Goal: Transaction & Acquisition: Purchase product/service

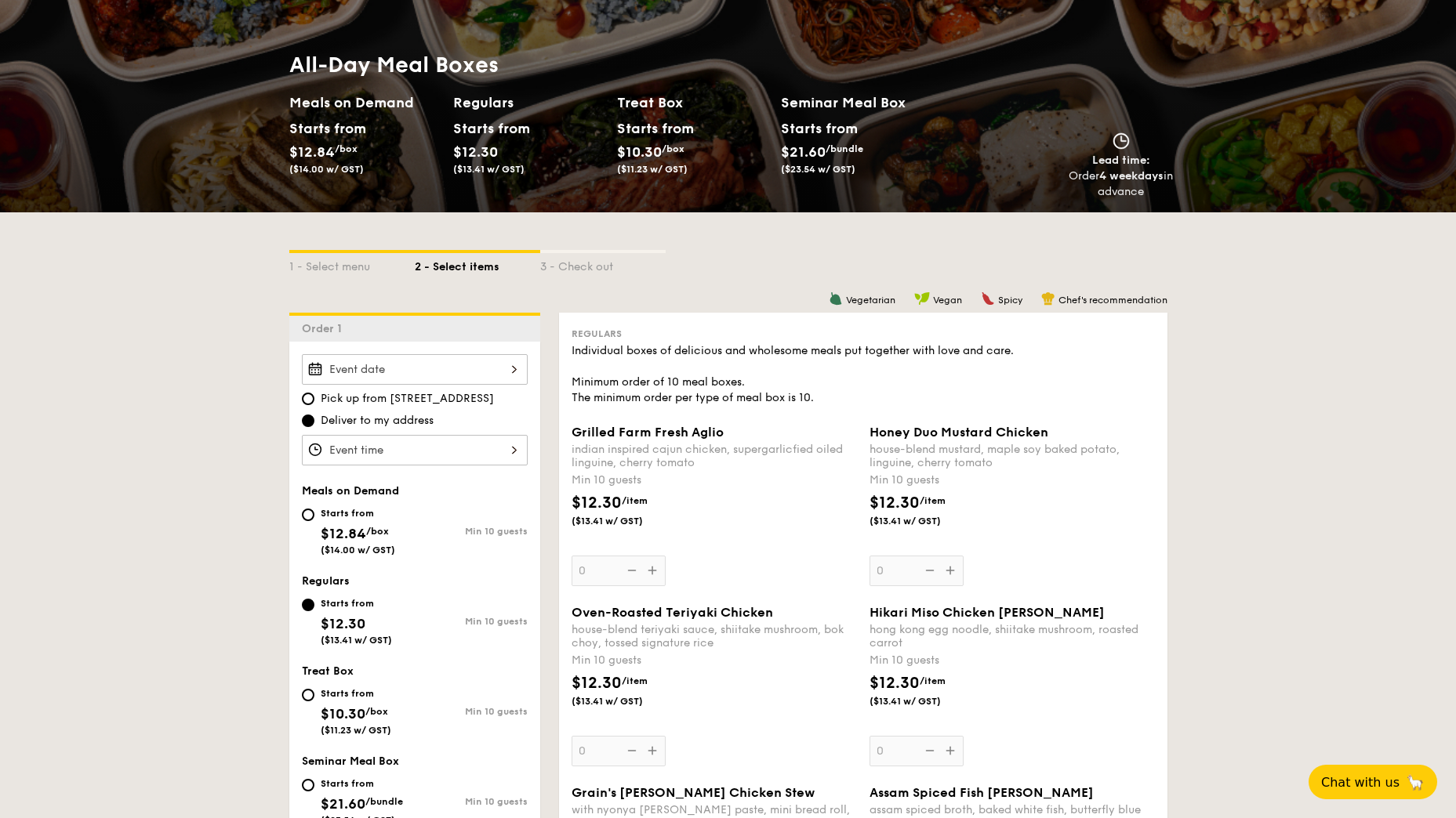
scroll to position [156, 0]
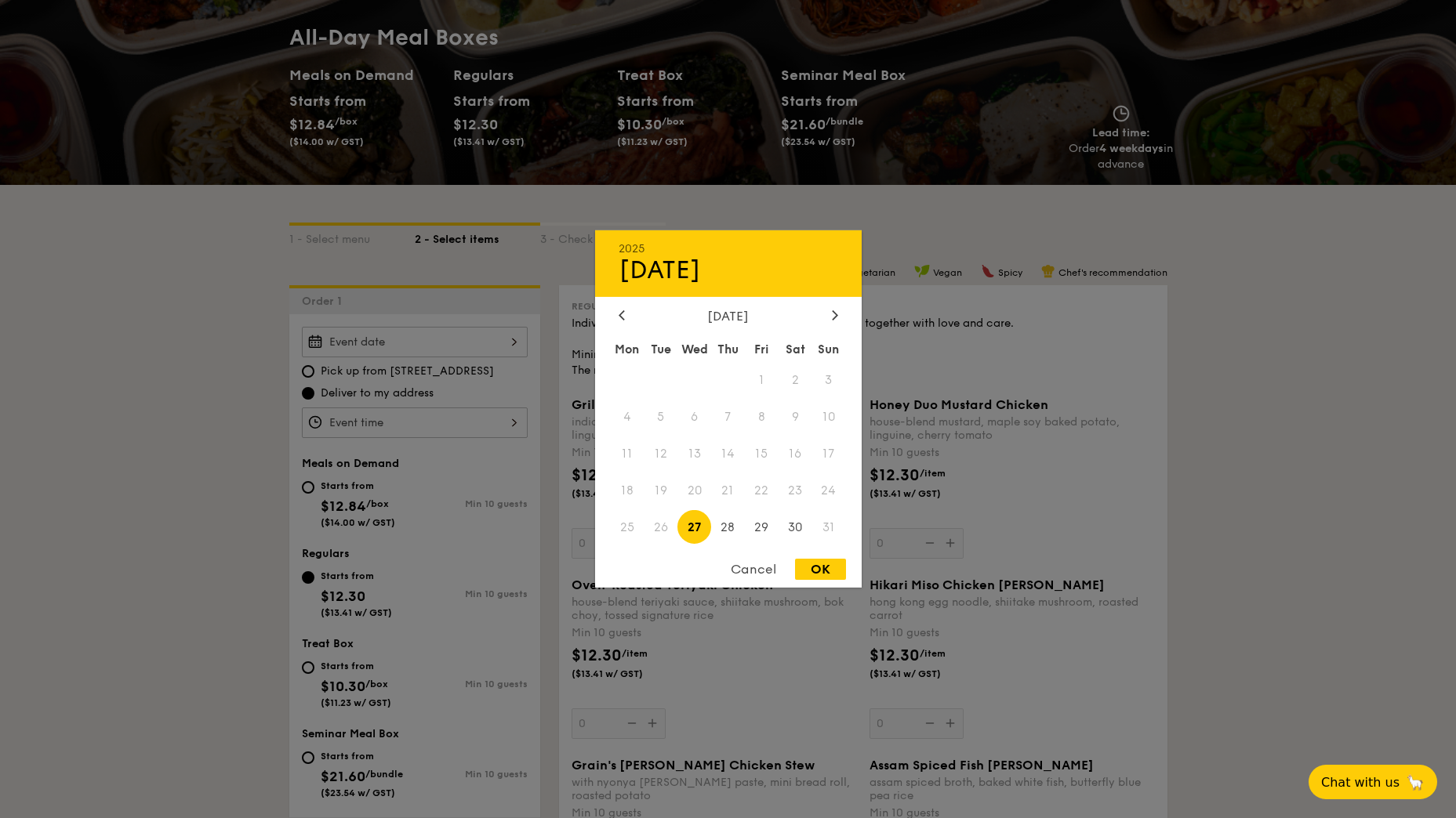
click at [445, 346] on div "2025 Aug 27 August 2025 Mon Tue Wed Thu Fri Sat Sun 1 2 3 4 5 6 7 8 9 10 11 12 …" at bounding box center [415, 342] width 226 height 31
click at [669, 524] on span "26" at bounding box center [660, 527] width 33 height 33
click at [626, 320] on div at bounding box center [622, 316] width 14 height 15
click at [846, 309] on div "July 2025" at bounding box center [728, 316] width 266 height 15
click at [838, 313] on div at bounding box center [835, 316] width 14 height 15
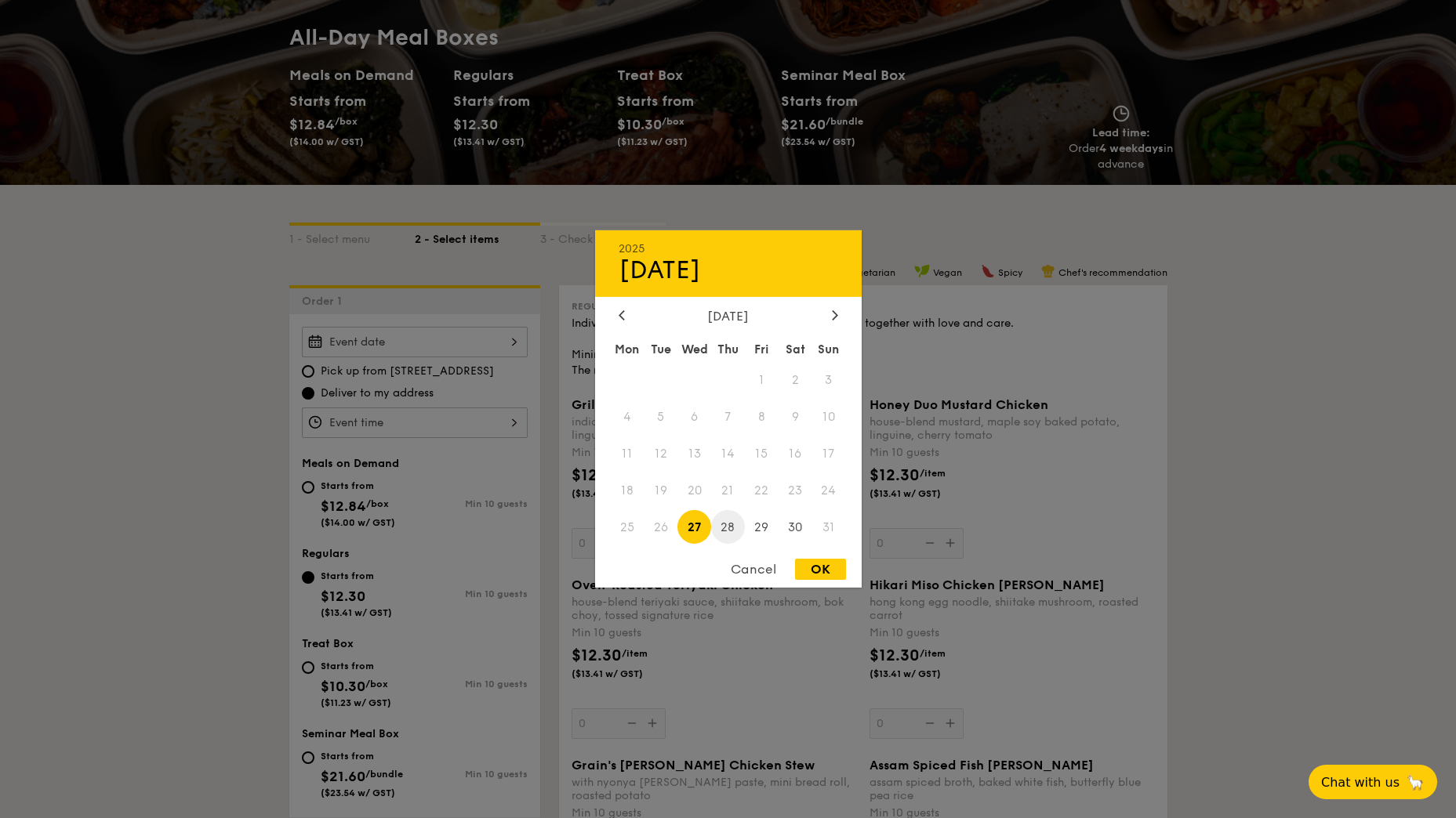
click at [730, 524] on span "28" at bounding box center [728, 527] width 33 height 33
click at [817, 567] on div "OK" at bounding box center [820, 570] width 51 height 22
type input "Aug 28, 2025"
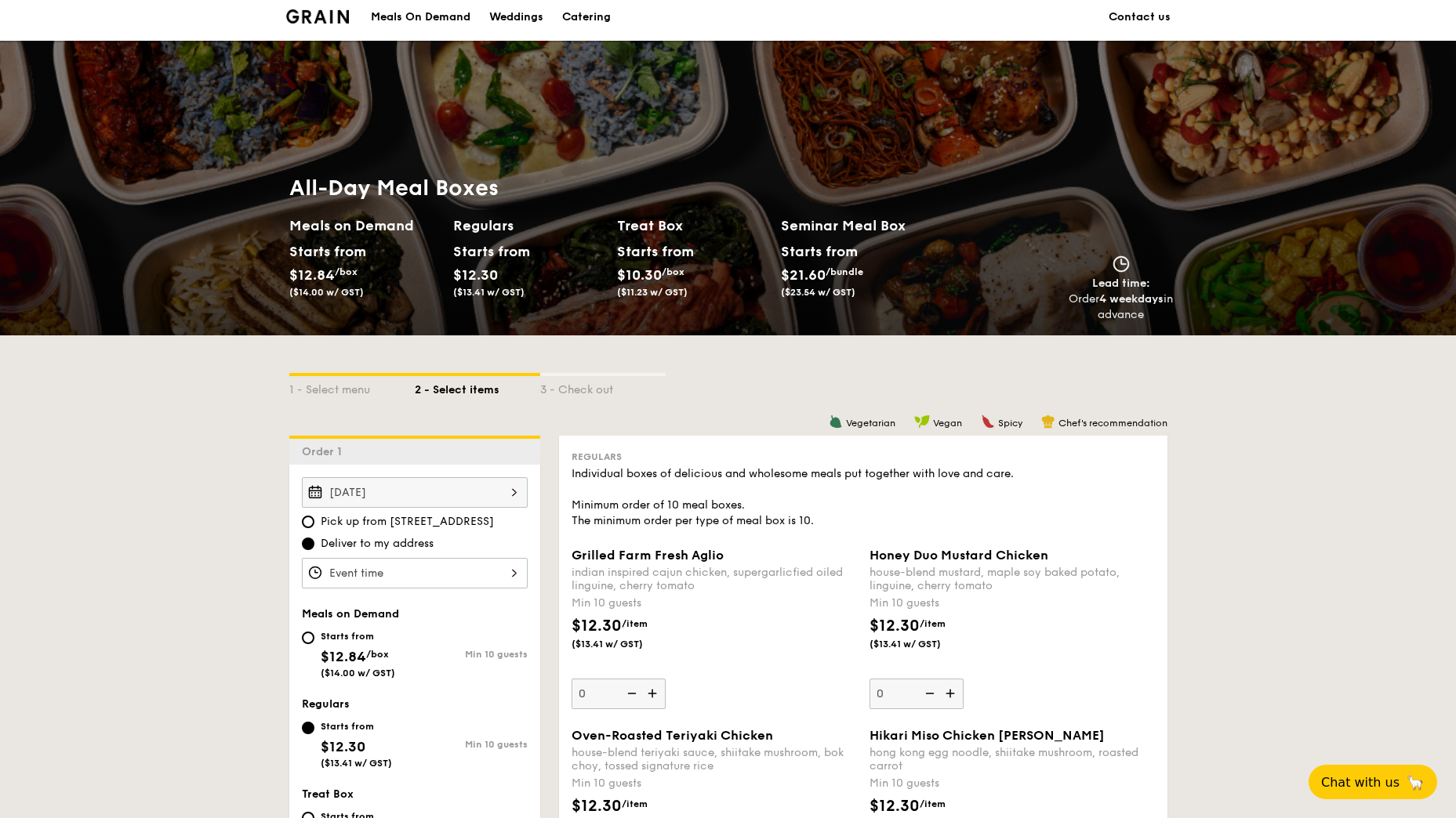
scroll to position [0, 0]
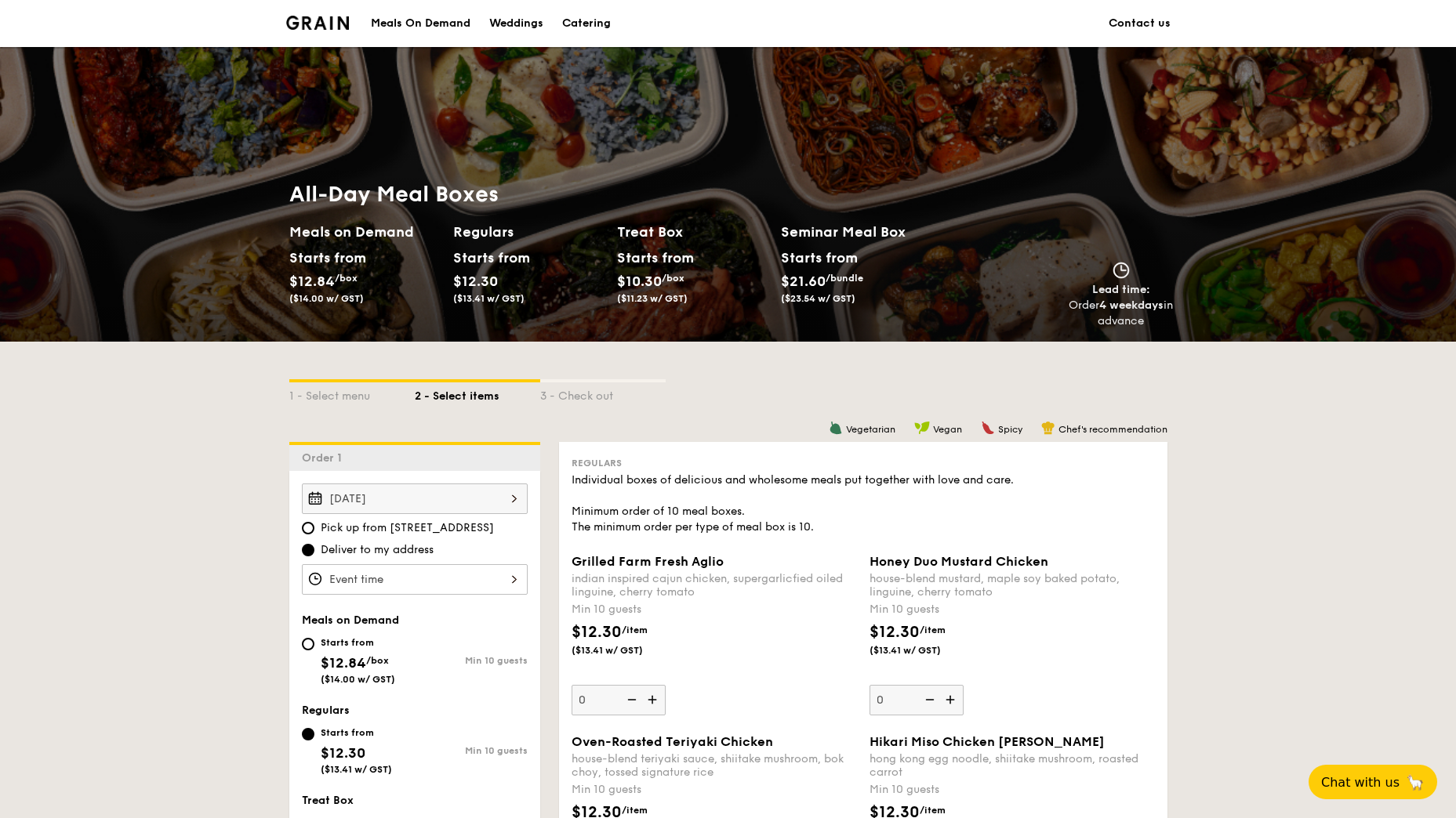
click at [425, 25] on div "Meals On Demand" at bounding box center [420, 23] width 100 height 47
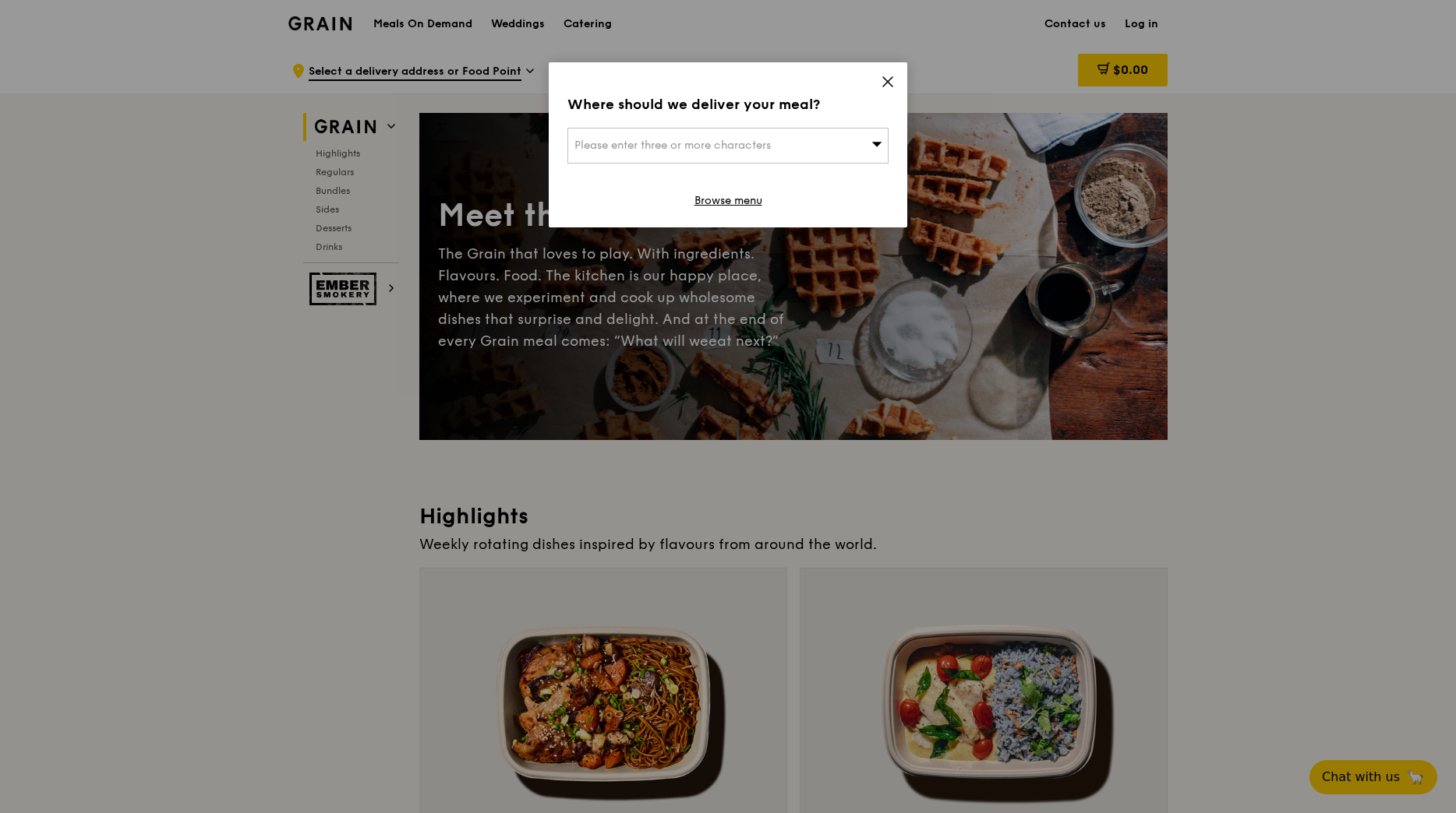
click at [760, 149] on span "Please enter three or more characters" at bounding box center [673, 145] width 197 height 13
click at [757, 137] on input "search" at bounding box center [728, 146] width 320 height 34
type input "618299"
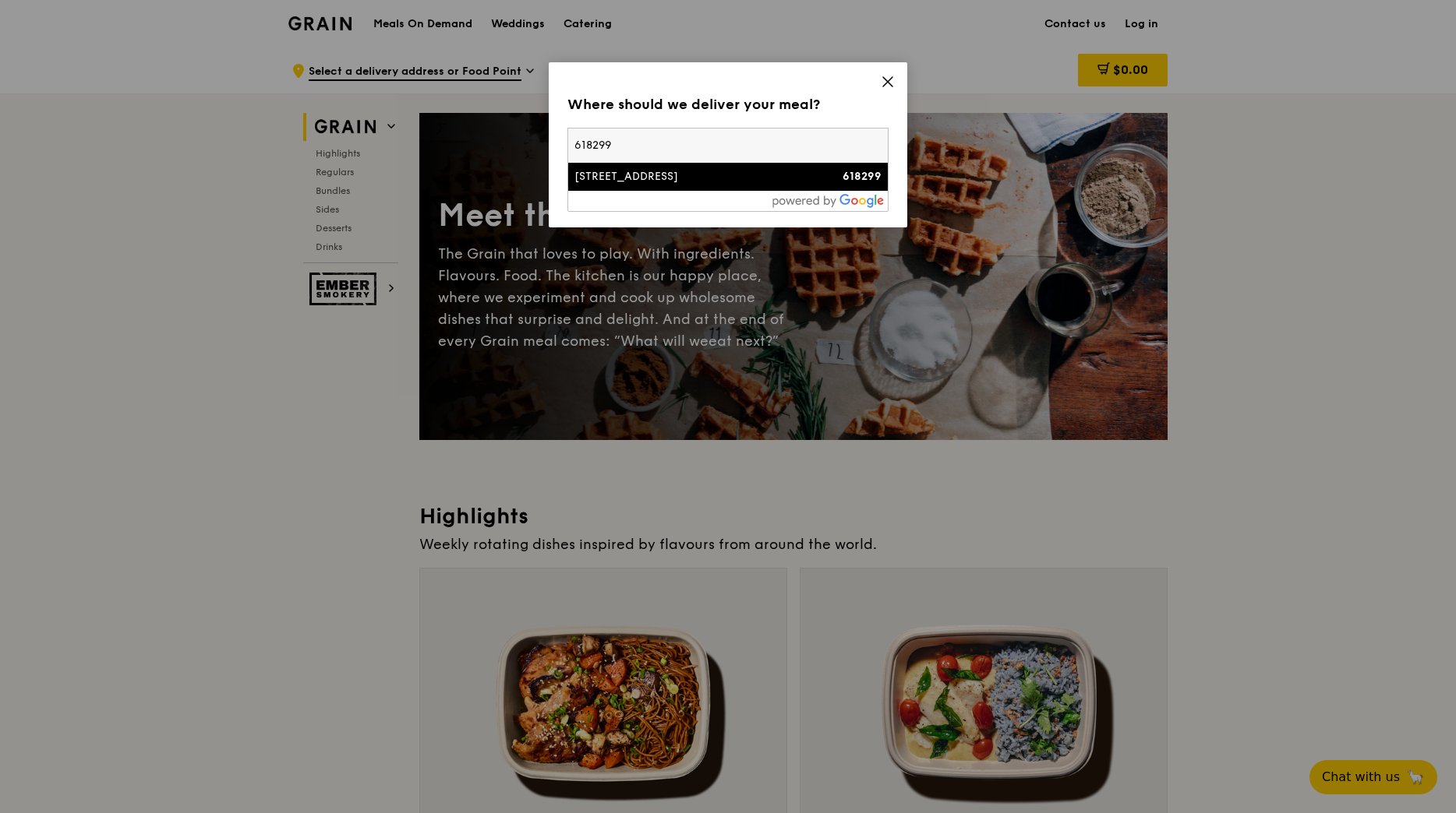
click at [712, 190] on li "[STREET_ADDRESS] 618299" at bounding box center [728, 176] width 320 height 28
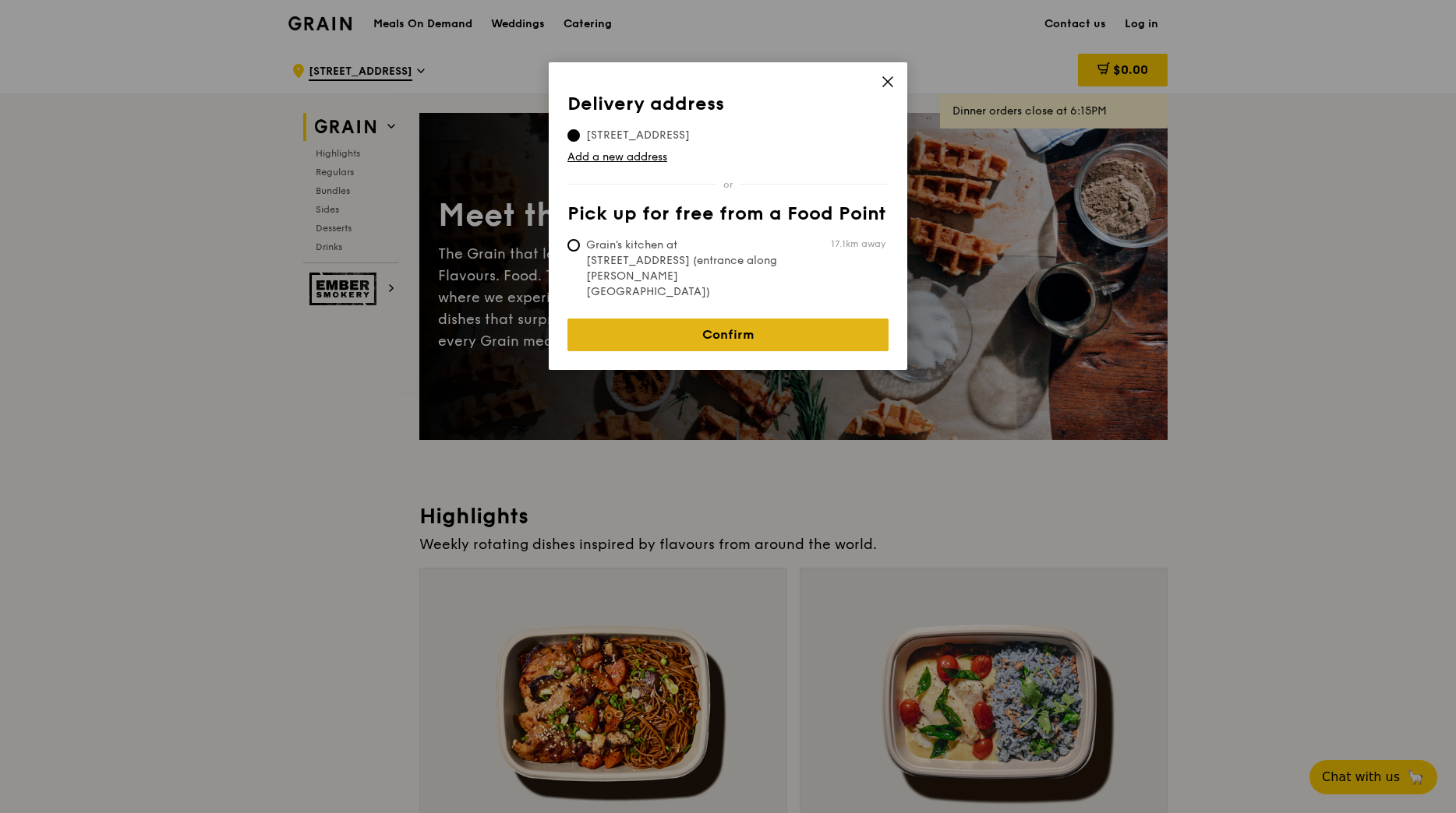
click at [730, 319] on link "Confirm" at bounding box center [728, 335] width 321 height 33
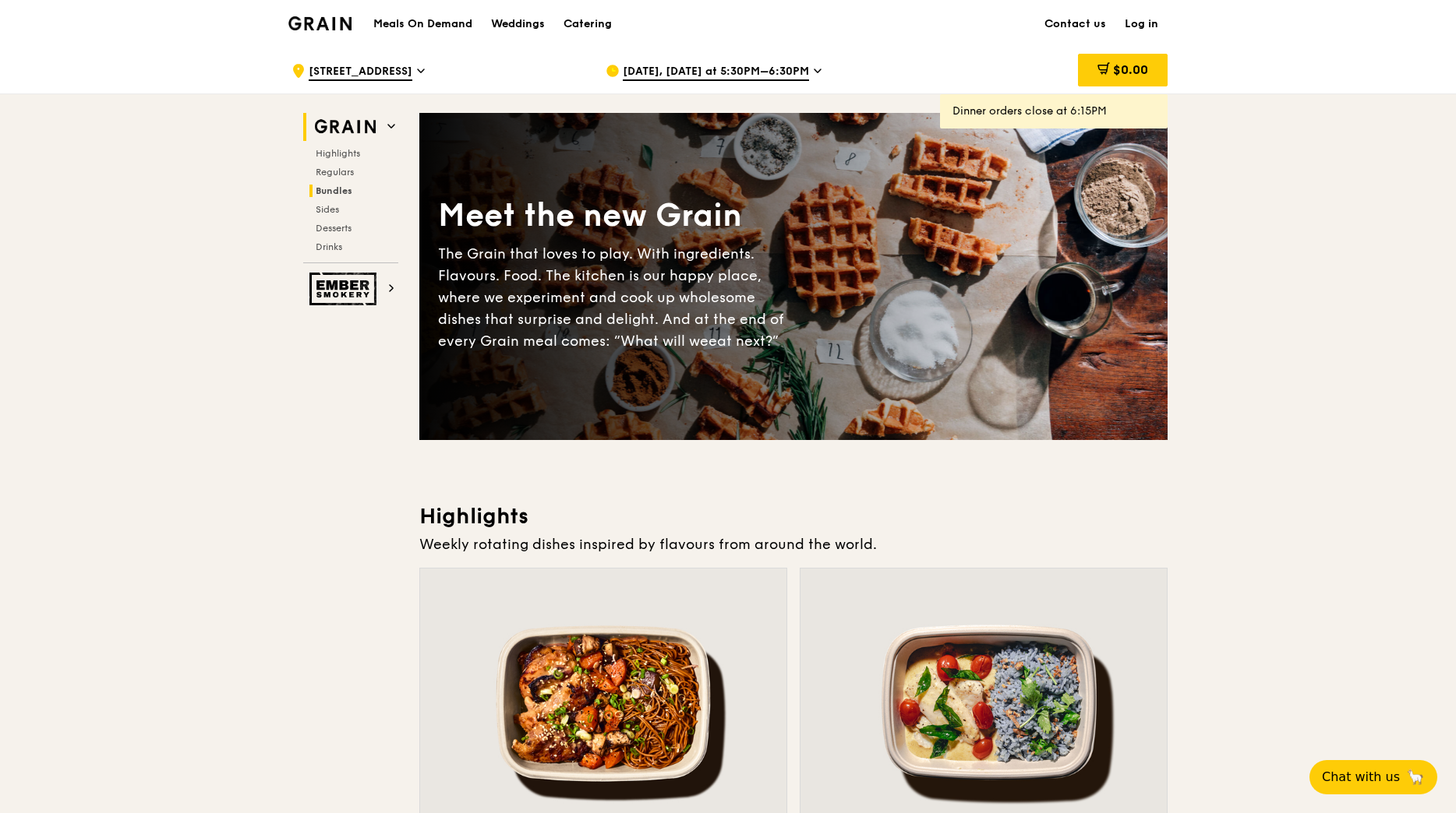
click at [329, 189] on span "Bundles" at bounding box center [333, 191] width 37 height 11
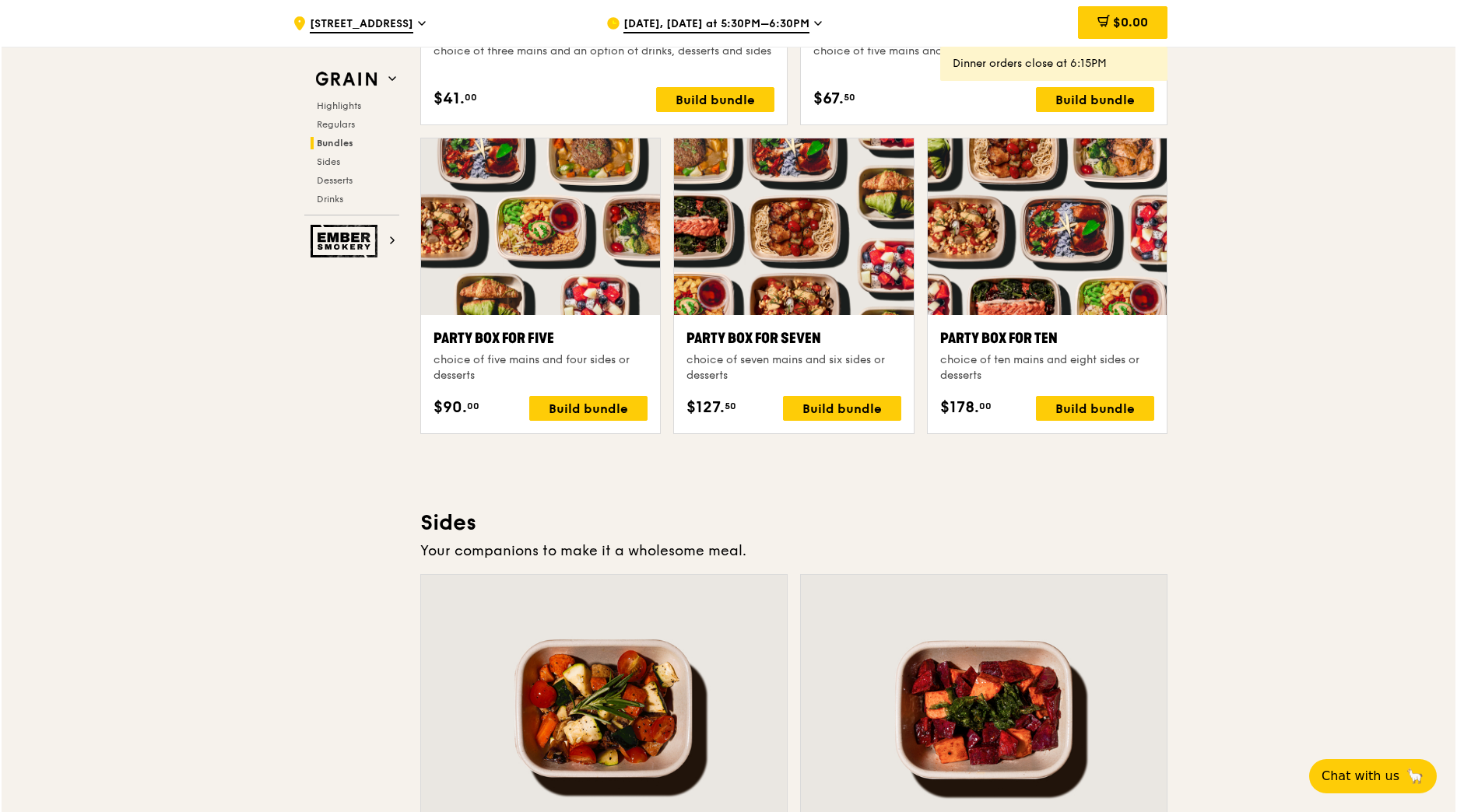
scroll to position [2927, 0]
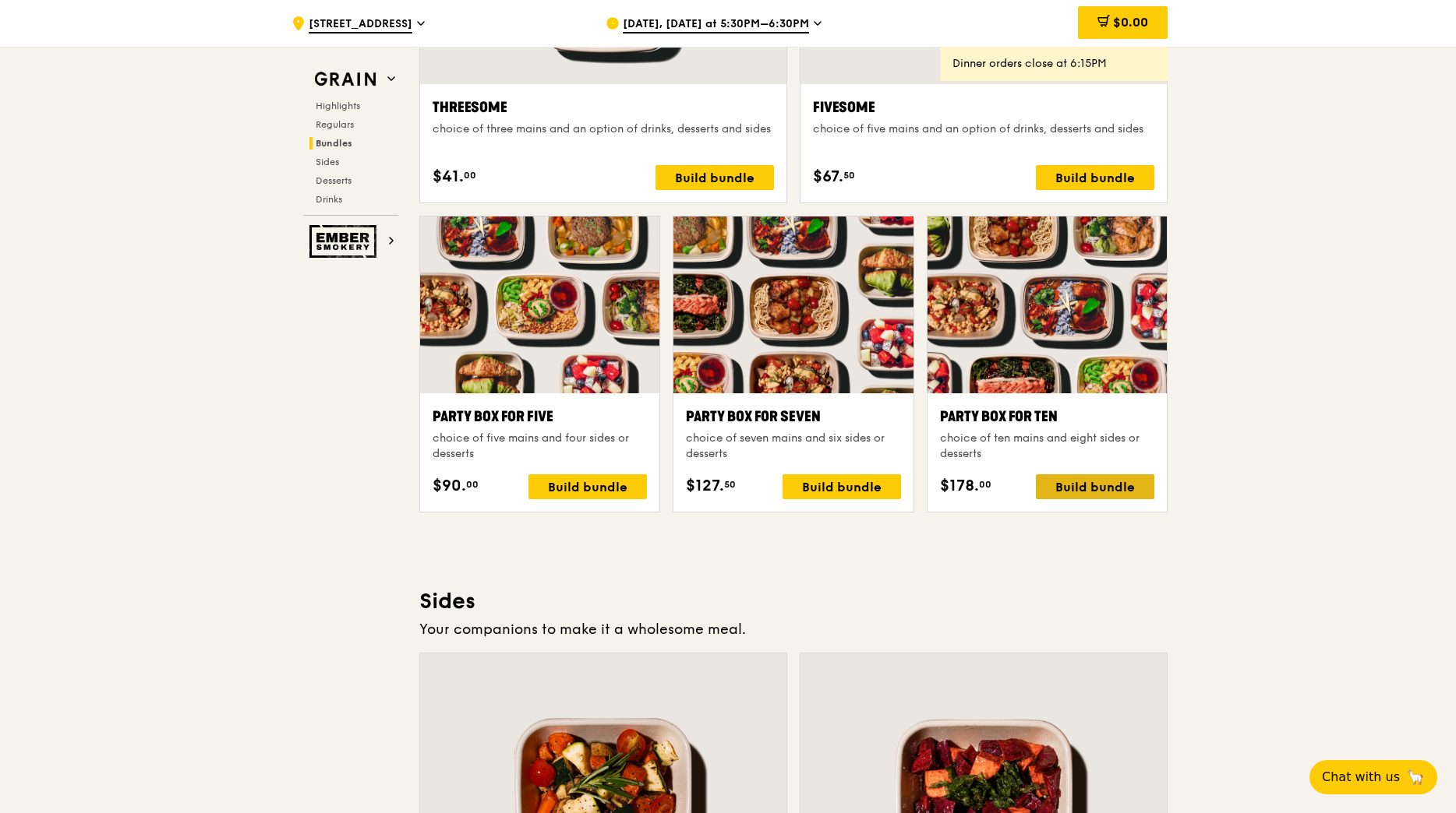
click at [1099, 486] on div "Build bundle" at bounding box center [1095, 487] width 119 height 25
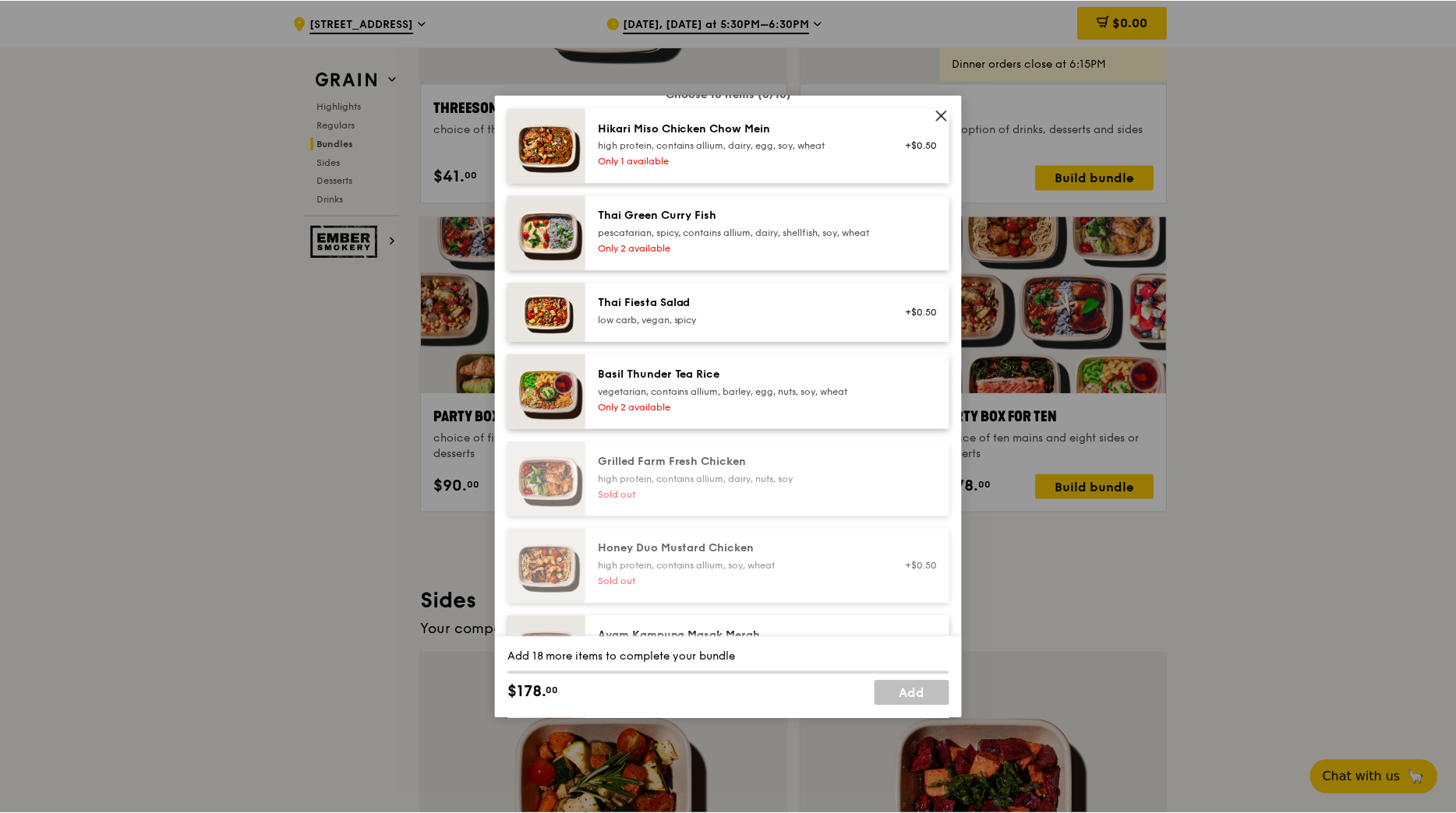
scroll to position [0, 0]
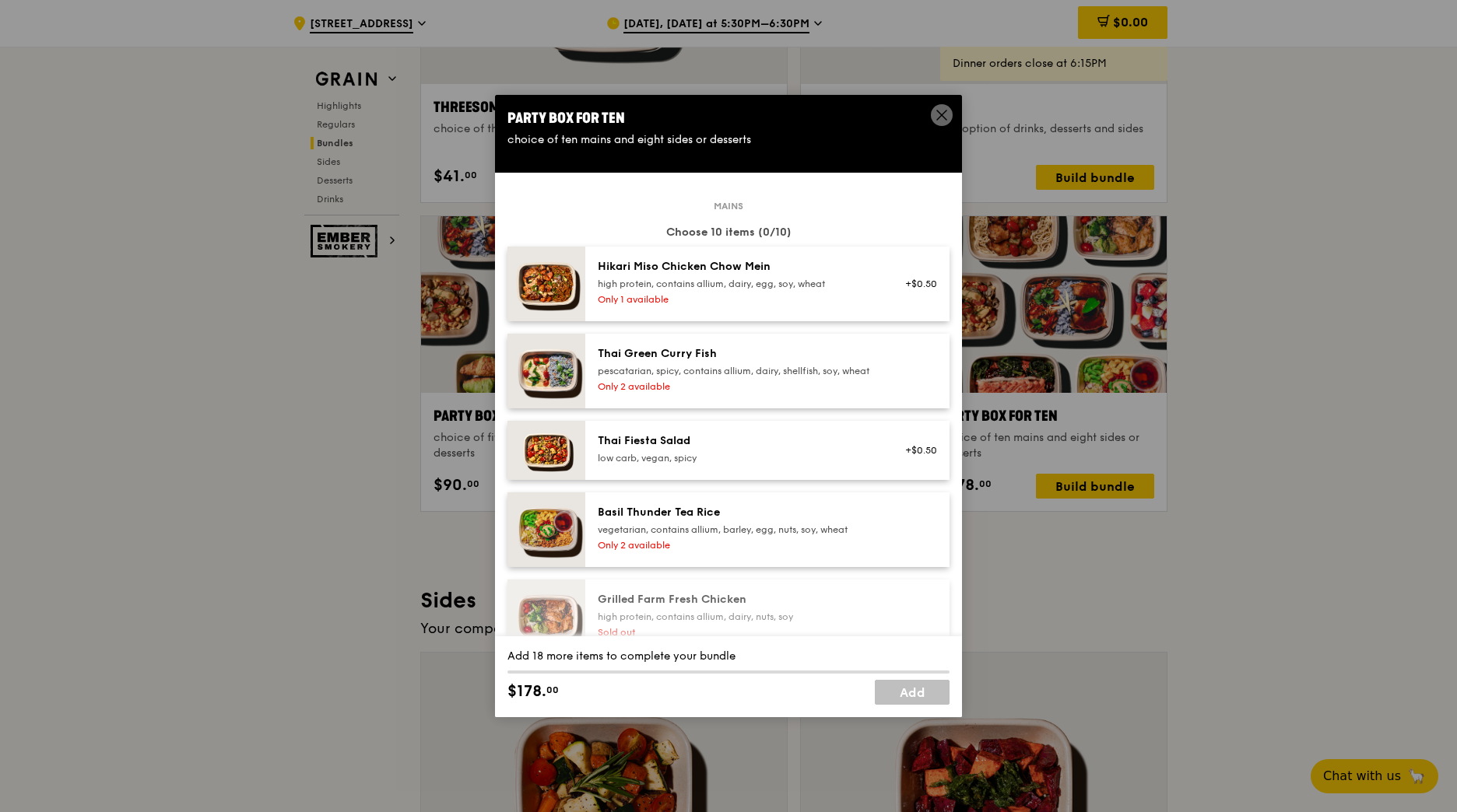
click at [940, 112] on icon at bounding box center [942, 115] width 9 height 9
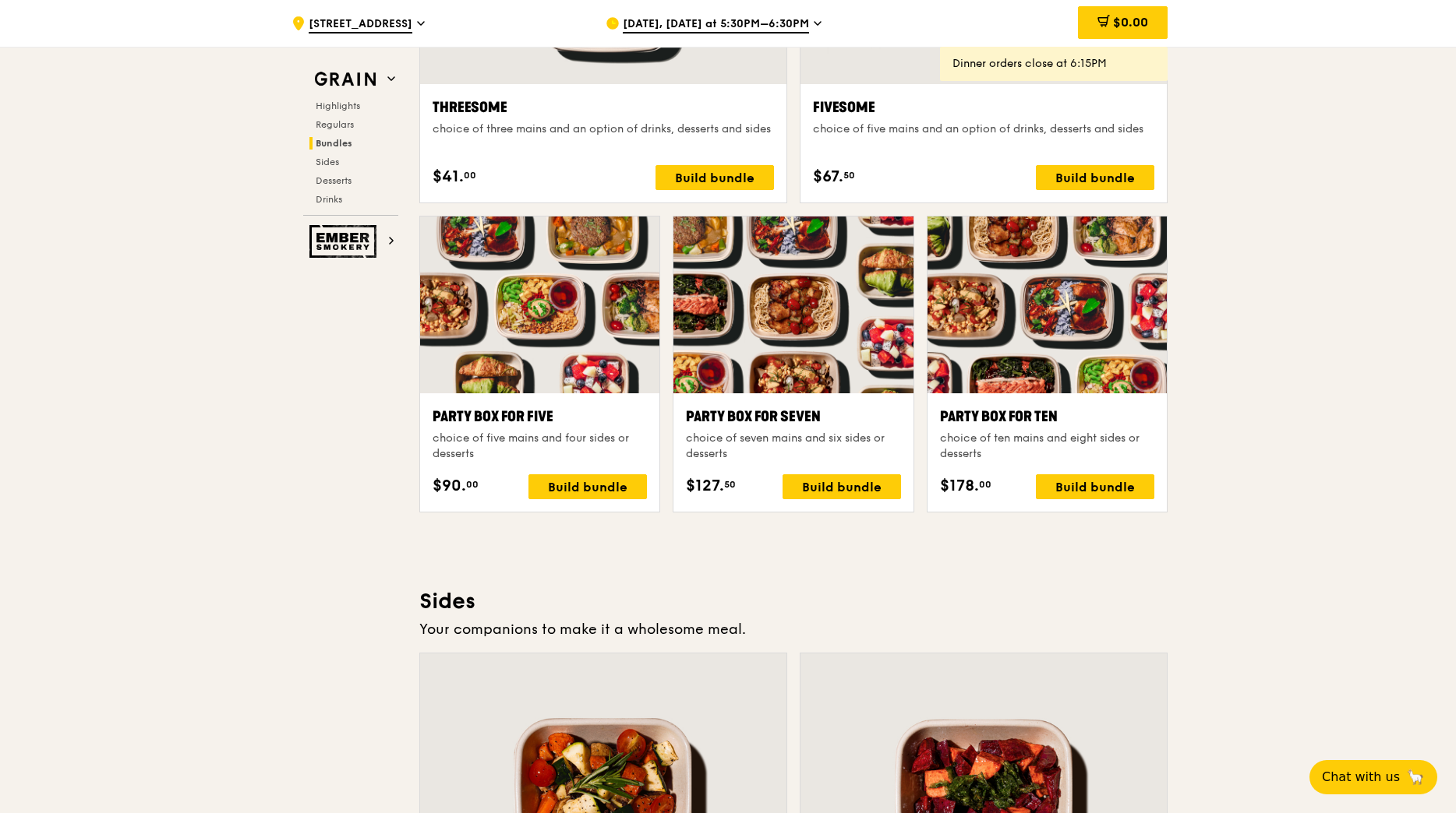
click at [758, 28] on span "[DATE], [DATE] at 5:30PM–6:30PM" at bounding box center [716, 24] width 186 height 17
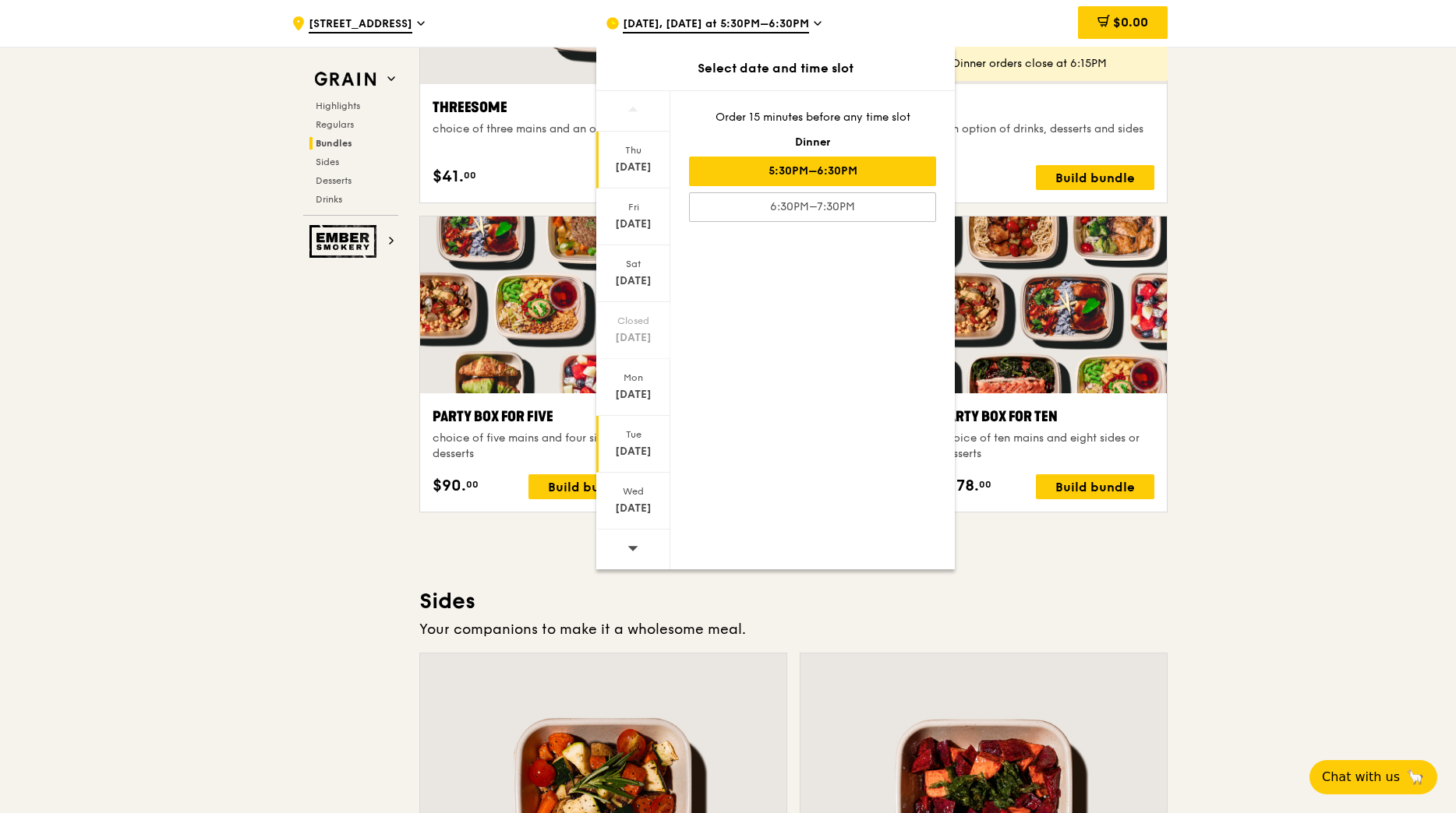
click at [643, 441] on div "[DATE]" at bounding box center [633, 445] width 74 height 57
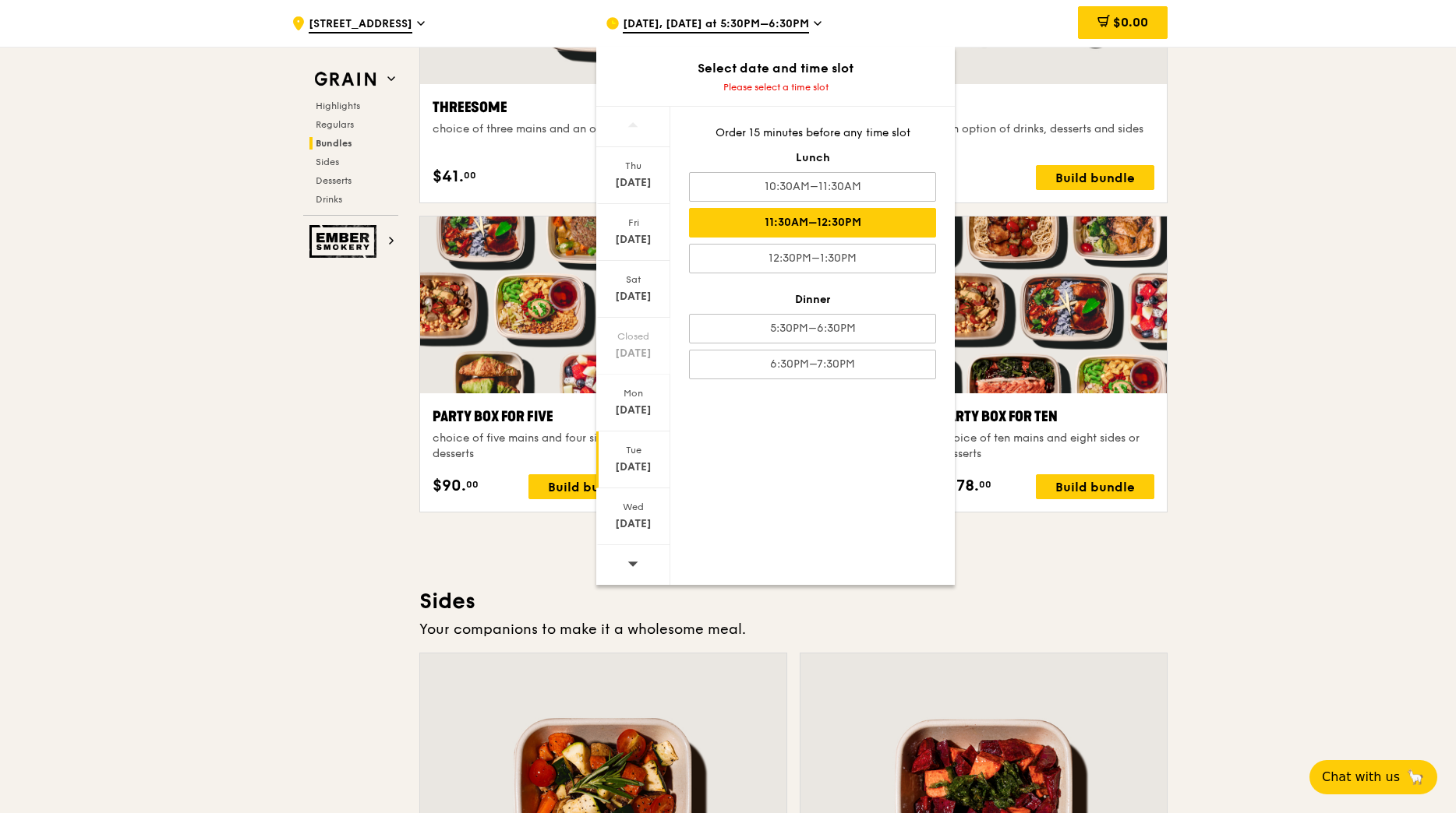
click at [866, 222] on div "11:30AM–12:30PM" at bounding box center [812, 222] width 247 height 29
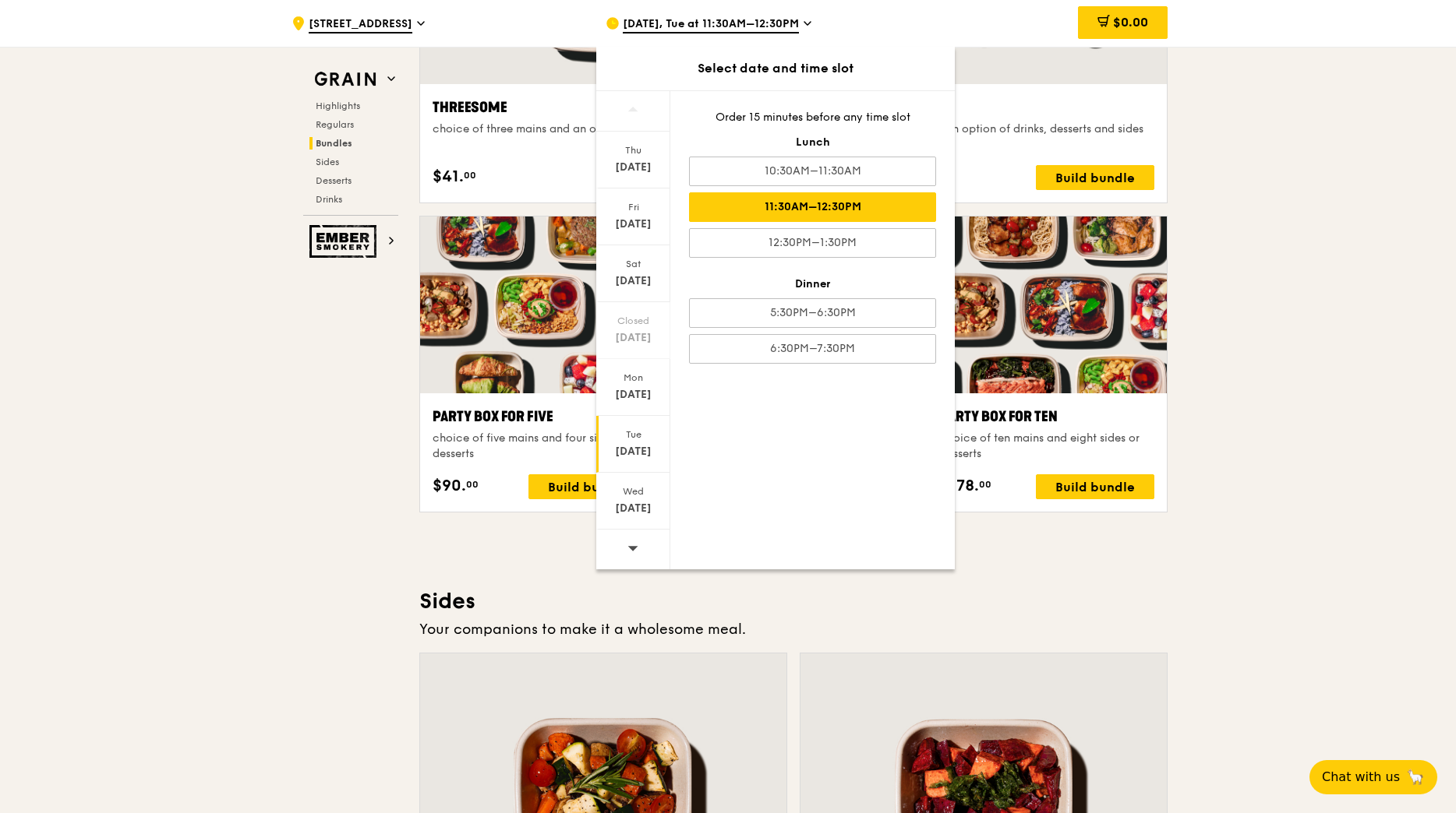
scroll to position [2946, 0]
click at [835, 167] on div "10:30AM–11:30AM" at bounding box center [812, 171] width 247 height 29
click at [835, 201] on div "11:30AM–12:30PM" at bounding box center [812, 206] width 247 height 29
click at [616, 446] on div "[DATE]" at bounding box center [634, 451] width 70 height 15
click at [629, 444] on div "[DATE]" at bounding box center [634, 451] width 70 height 15
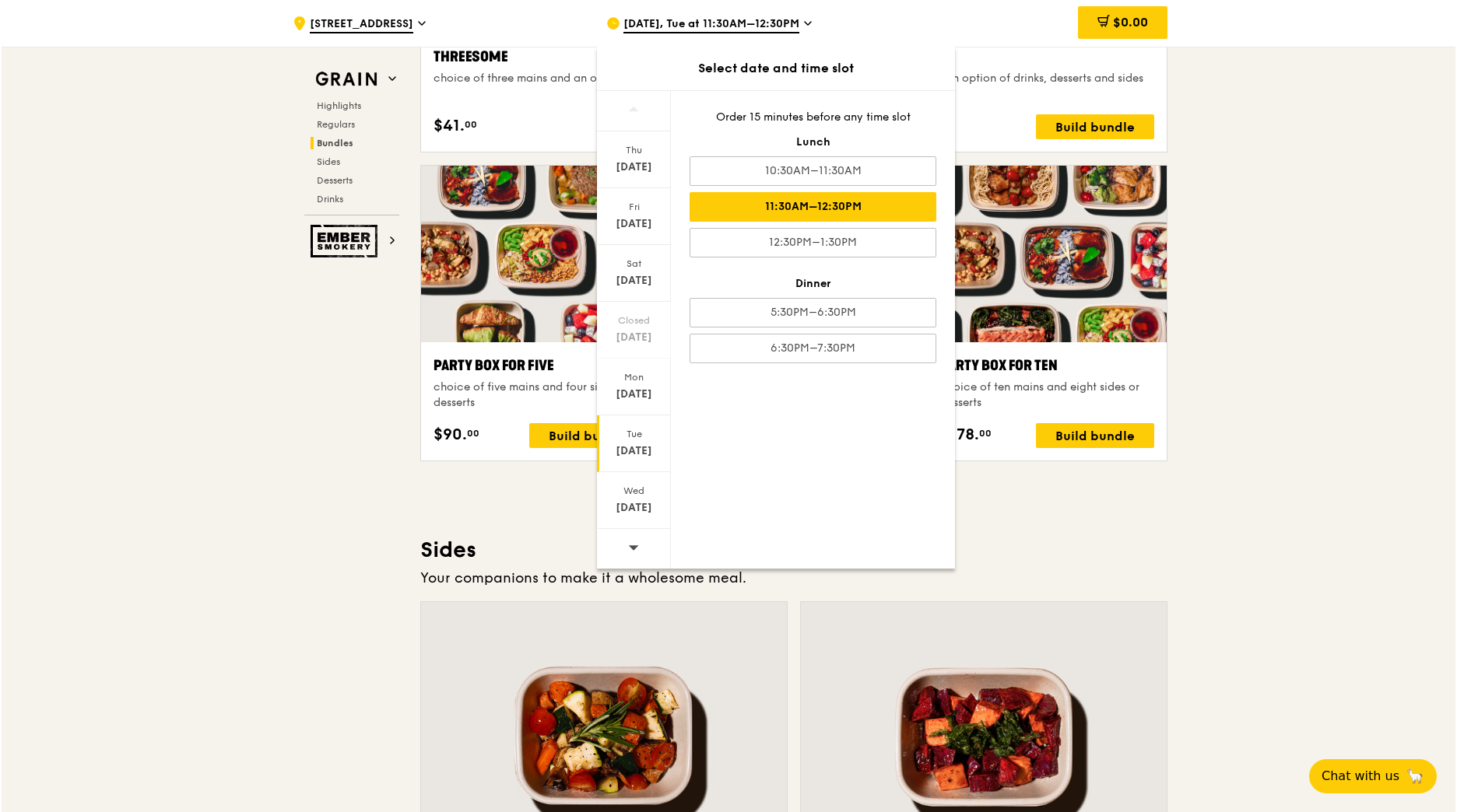
scroll to position [3020, 0]
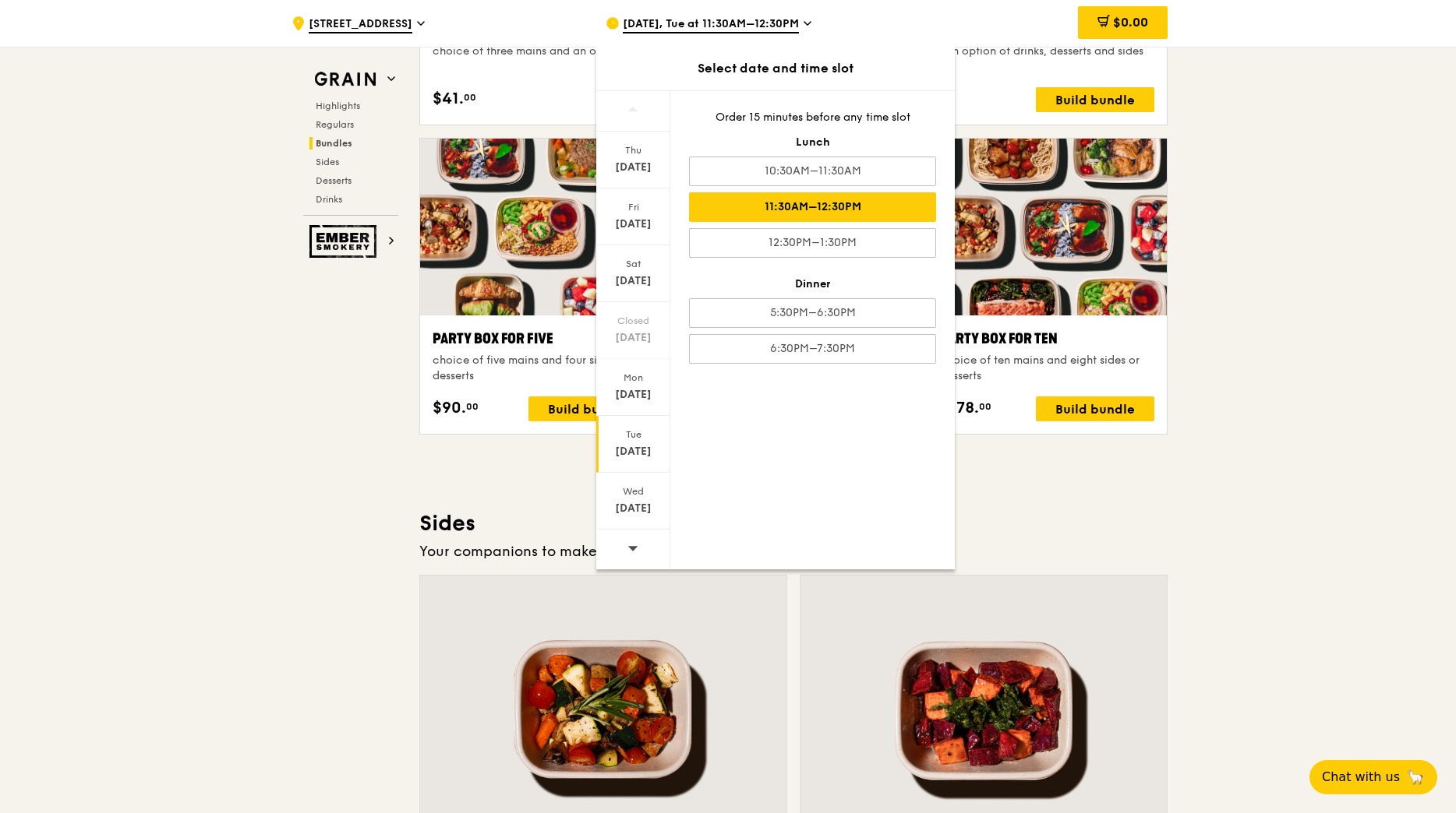
click at [632, 451] on div "[DATE]" at bounding box center [634, 451] width 70 height 15
click at [1013, 488] on div "Highlights Weekly rotating dishes inspired by flavours from around the world. W…" at bounding box center [793, 540] width 748 height 6123
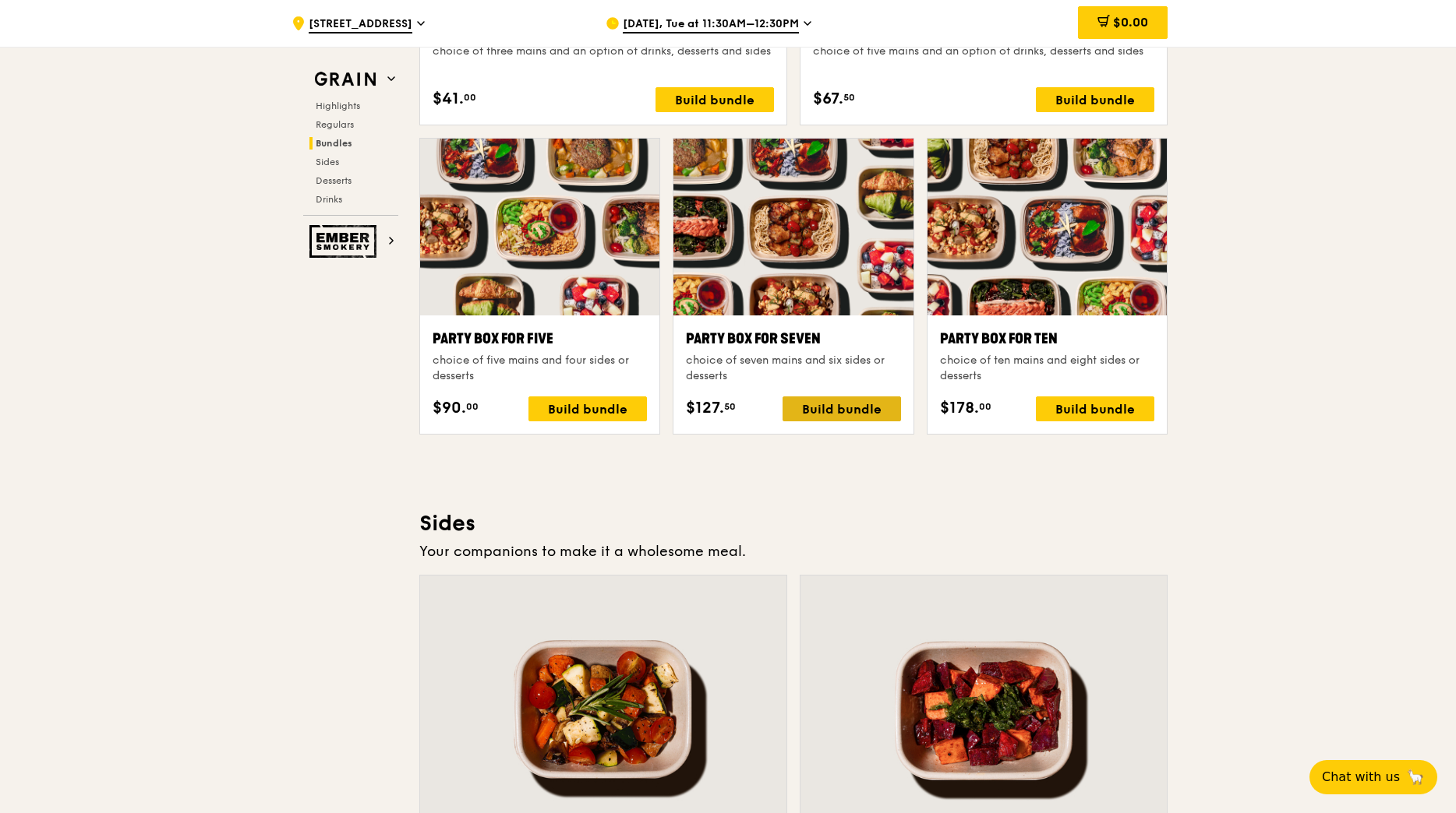
click at [880, 415] on div "Build bundle" at bounding box center [842, 409] width 119 height 25
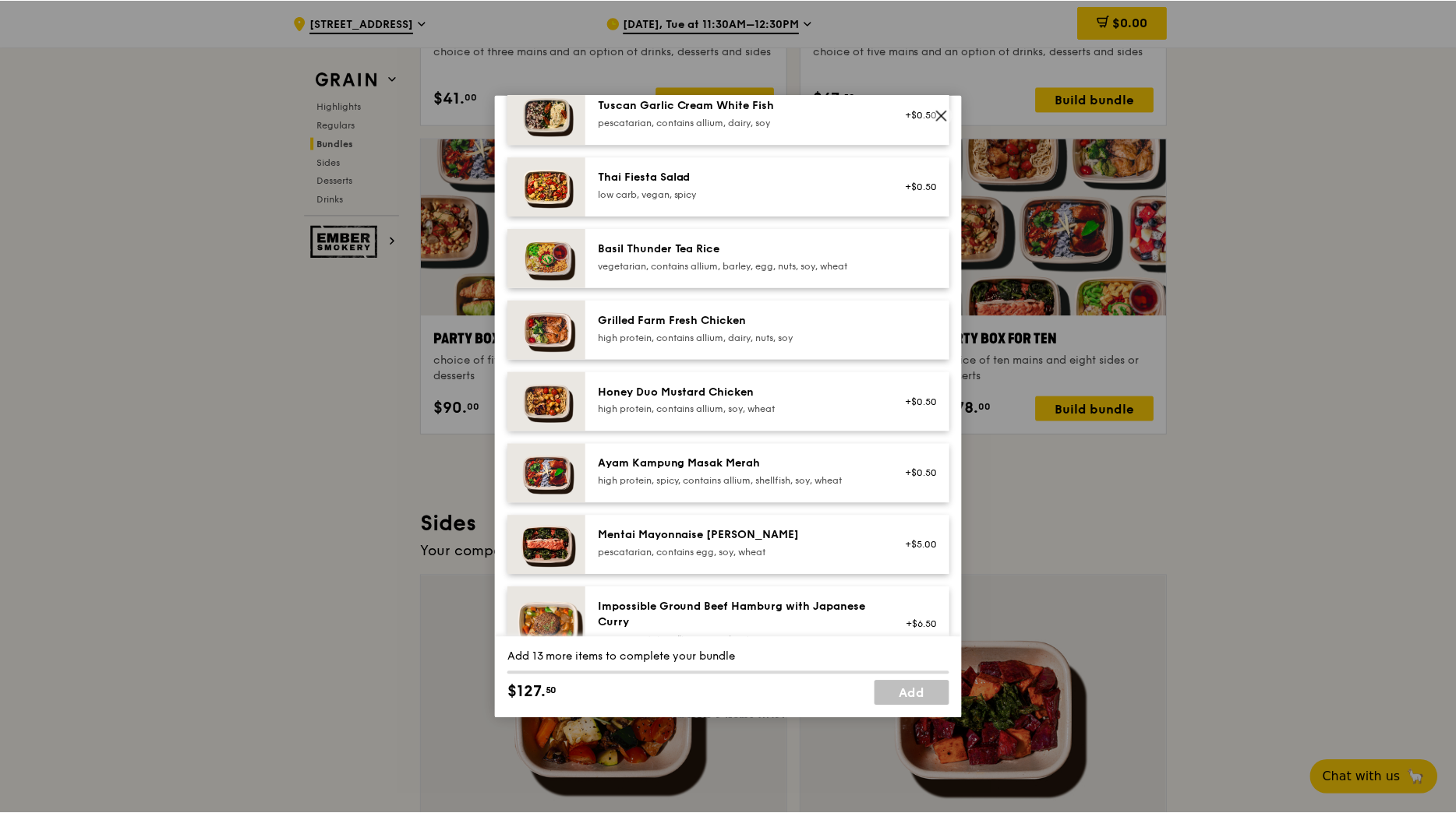
scroll to position [0, 0]
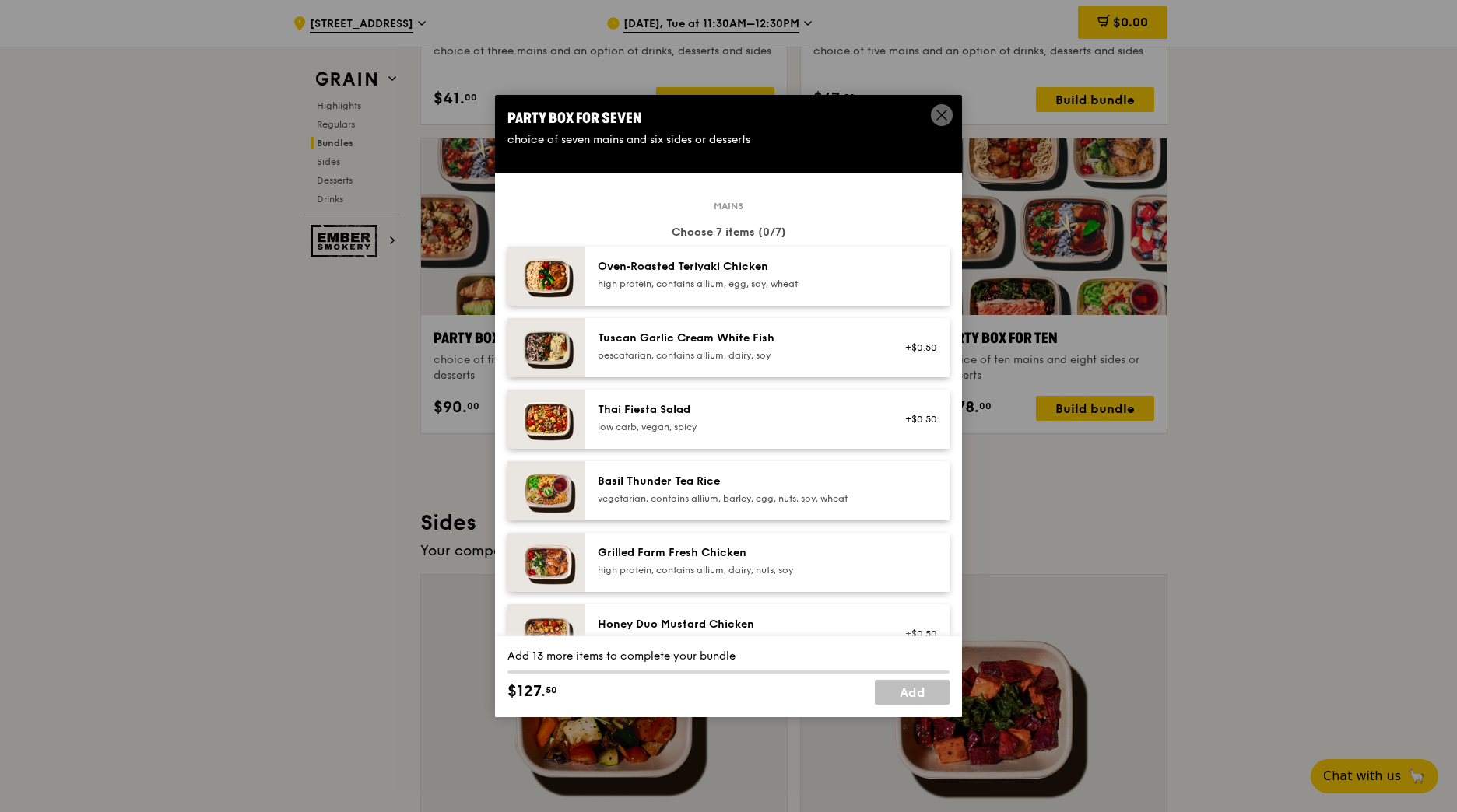
click at [925, 113] on div "Party Box for Seven" at bounding box center [728, 118] width 442 height 21
click at [936, 112] on icon at bounding box center [942, 115] width 14 height 14
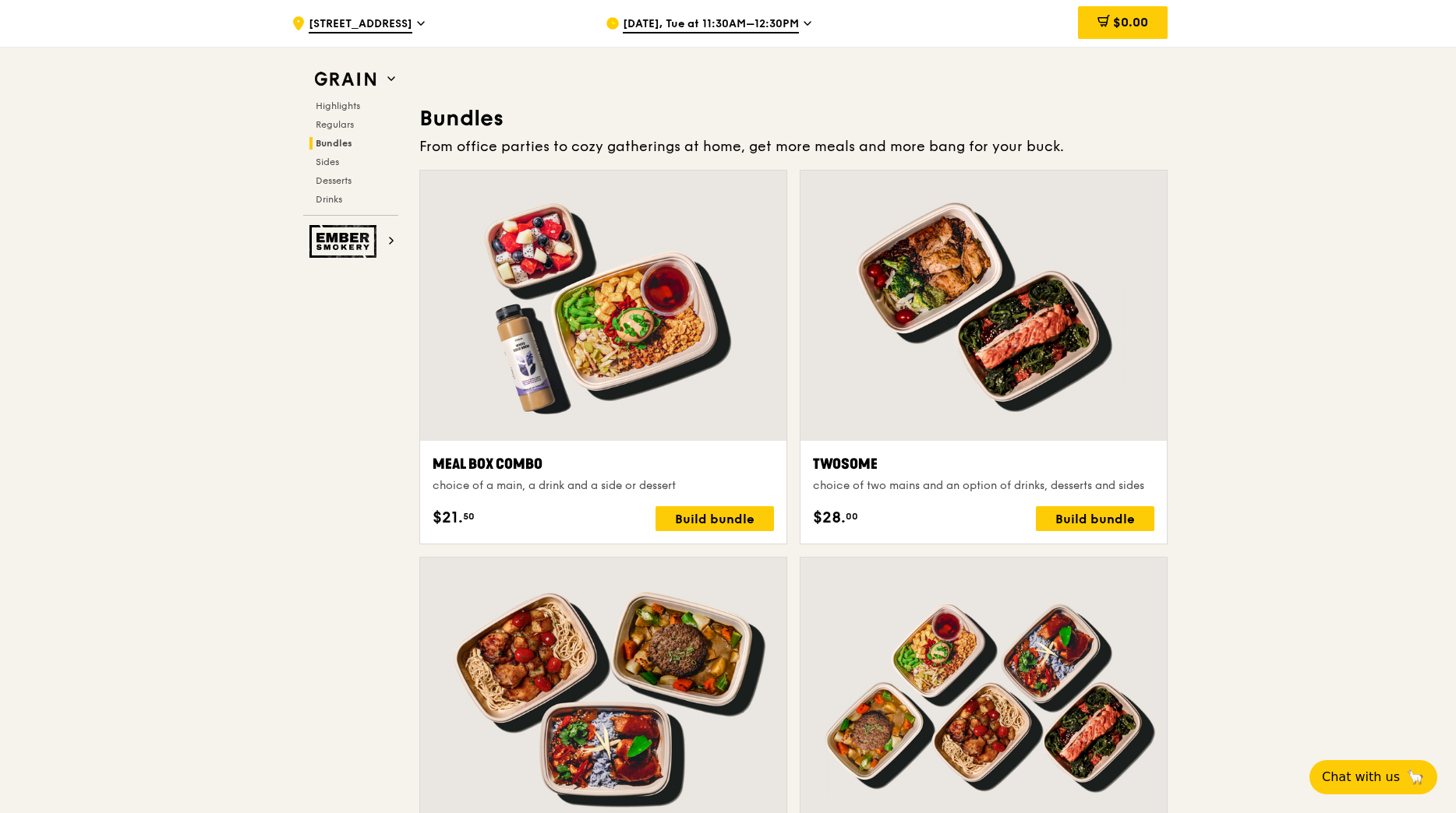
scroll to position [2167, 0]
